Goal: Task Accomplishment & Management: Manage account settings

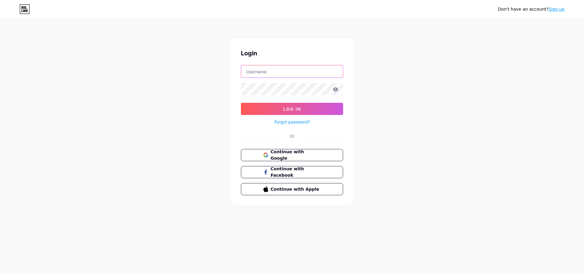
click at [274, 71] on input "text" at bounding box center [292, 71] width 102 height 12
type input "total@qualityinternetsolutions.co.uk"
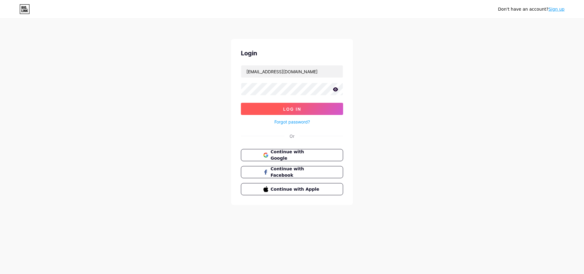
click at [290, 106] on button "Log In" at bounding box center [292, 109] width 102 height 12
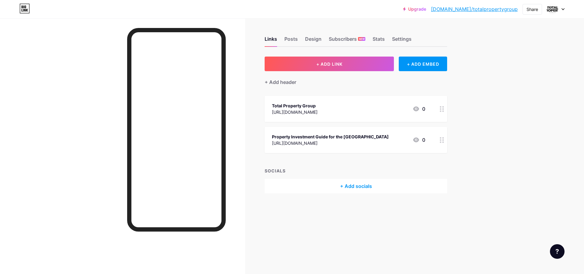
click at [565, 10] on div "Upgrade bio.link/totalp... bio.link/totalpropertygroup Share Switch accounts To…" at bounding box center [292, 9] width 584 height 11
click at [563, 9] on icon at bounding box center [563, 9] width 3 height 2
click at [518, 70] on link "Account settings" at bounding box center [526, 69] width 75 height 16
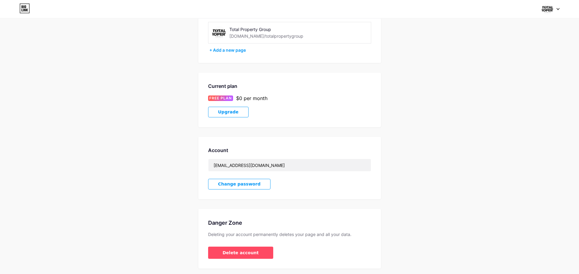
scroll to position [65, 0]
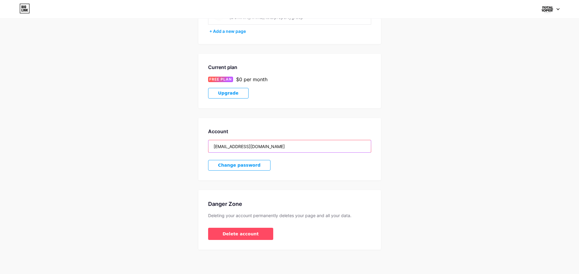
click at [255, 146] on input "total@qualityinternetsolutions.co.uk" at bounding box center [289, 146] width 162 height 12
click at [246, 146] on input "total@qualityinternetsolutions.co.uk" at bounding box center [289, 146] width 162 height 12
drag, startPoint x: 296, startPoint y: 149, endPoint x: 163, endPoint y: 144, distance: 133.4
click at [208, 144] on input "total@qualityinternetsolutions.co.uk" at bounding box center [289, 146] width 162 height 12
paste input "hello@totalpropertygroup"
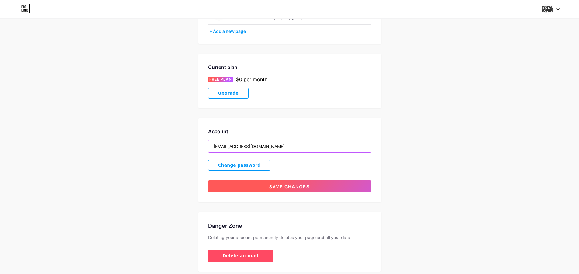
type input "hello@totalpropertygroup.co.uk"
click at [302, 186] on span "Save changes" at bounding box center [289, 186] width 40 height 5
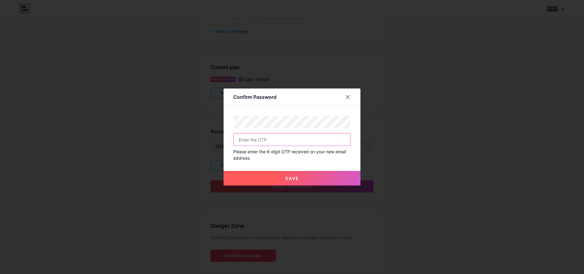
click at [261, 138] on input "text" at bounding box center [292, 140] width 117 height 12
type input "384513"
click at [303, 180] on button "Save" at bounding box center [292, 178] width 137 height 15
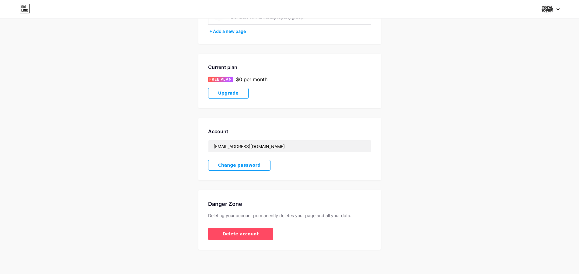
click at [242, 164] on span "Change password" at bounding box center [239, 165] width 43 height 5
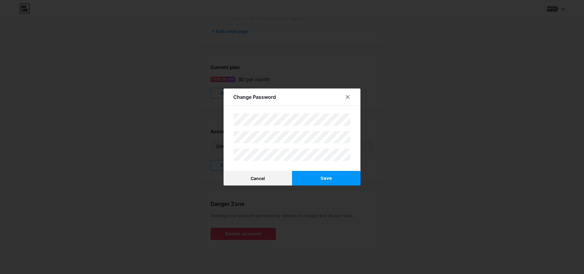
click at [329, 181] on button "Save" at bounding box center [326, 178] width 68 height 15
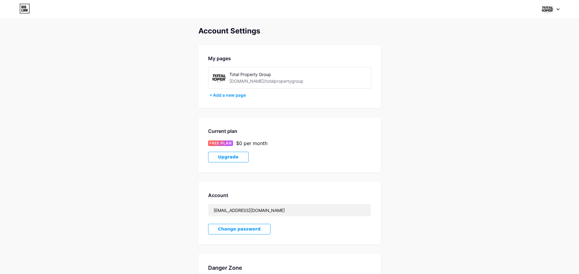
scroll to position [0, 0]
